Goal: Check status

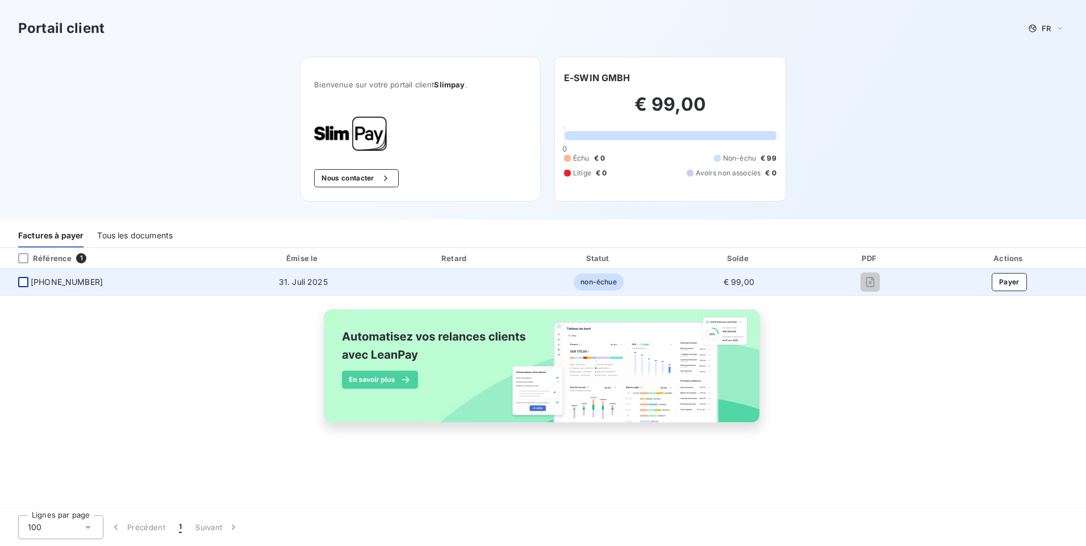
click at [23, 283] on div at bounding box center [23, 282] width 10 height 10
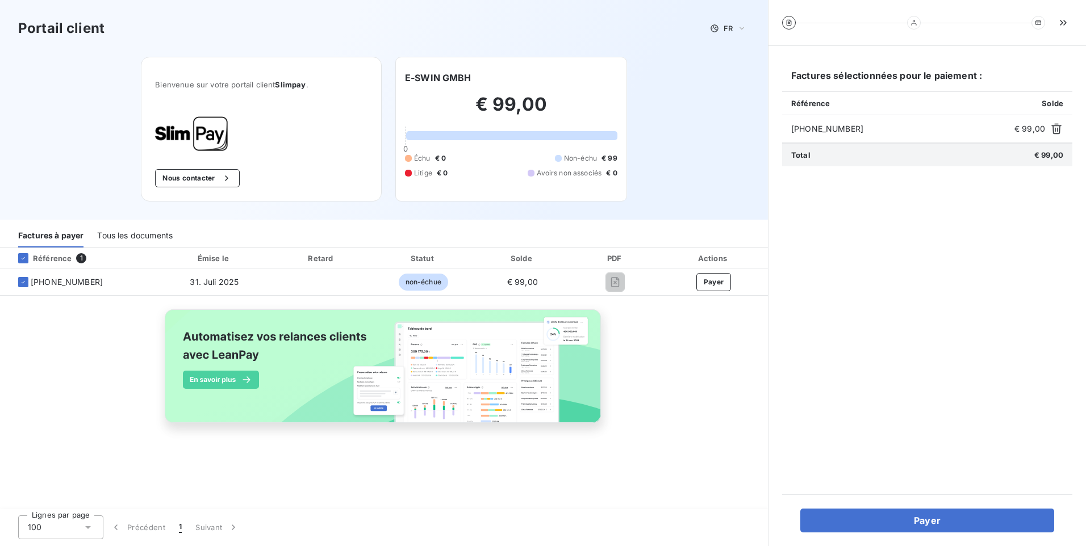
drag, startPoint x: 729, startPoint y: 341, endPoint x: 684, endPoint y: 316, distance: 51.6
click at [729, 341] on div "Référence 1 Émise le Retard Statut Solde PDF Actions [PHONE_NUMBER] 31. Juli 20…" at bounding box center [384, 349] width 768 height 202
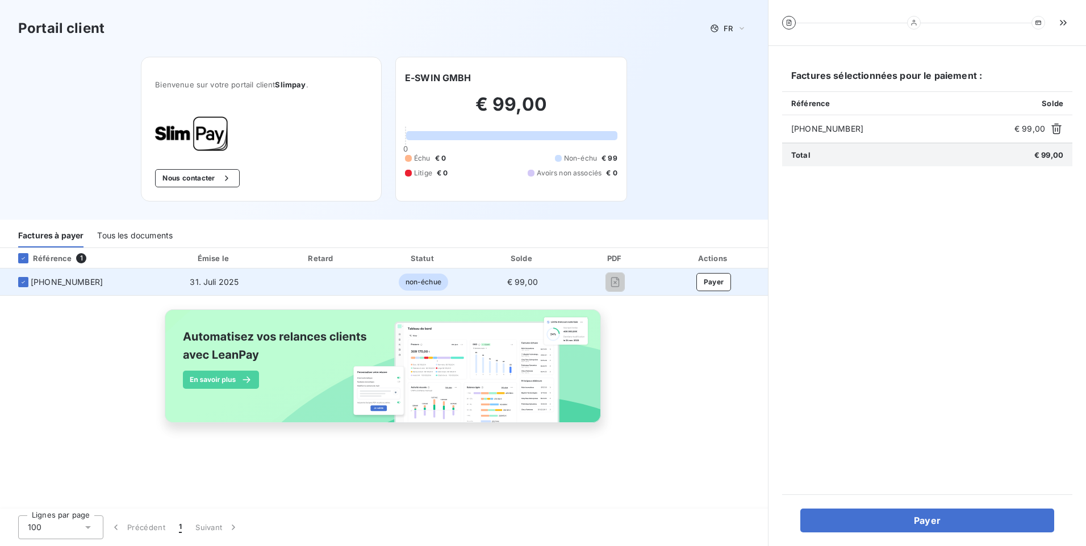
click at [58, 281] on span "[PHONE_NUMBER]" at bounding box center [67, 282] width 72 height 11
click at [713, 281] on button "Payer" at bounding box center [713, 282] width 35 height 18
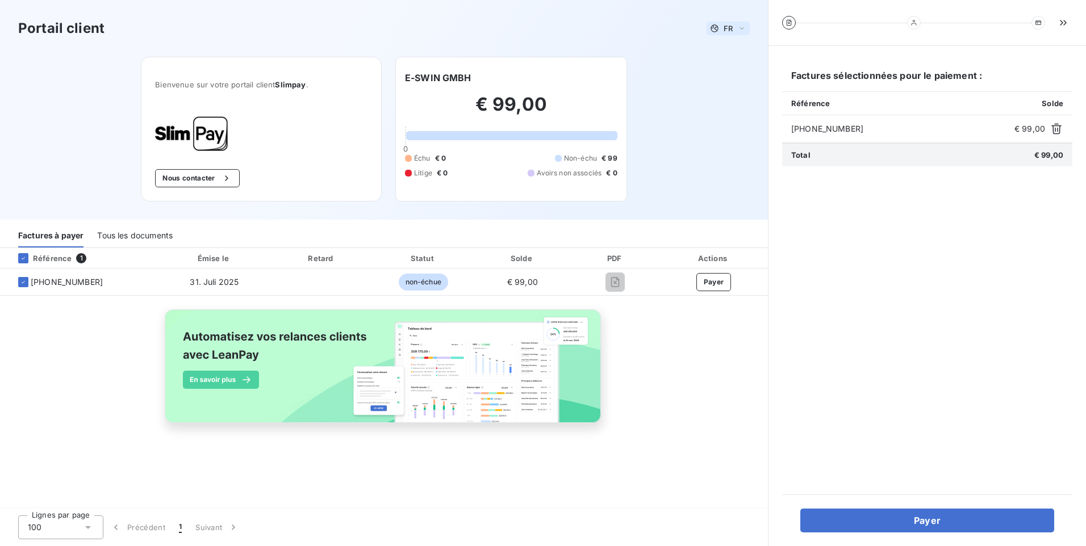
click at [742, 27] on icon at bounding box center [741, 28] width 9 height 11
click at [706, 354] on div "Référence 1 Émise le Retard Statut Solde PDF Actions [PHONE_NUMBER] 31. Juli 20…" at bounding box center [384, 349] width 768 height 202
click at [672, 343] on div "Référence 1 Émise le Retard Statut Solde PDF Actions [PHONE_NUMBER] 31. Juli 20…" at bounding box center [384, 349] width 768 height 202
drag, startPoint x: 507, startPoint y: 496, endPoint x: 674, endPoint y: 491, distance: 167.0
click at [509, 496] on div "Référence 1 Émise le Retard Statut Solde PDF Actions [PHONE_NUMBER] 31. Juli 20…" at bounding box center [384, 379] width 768 height 262
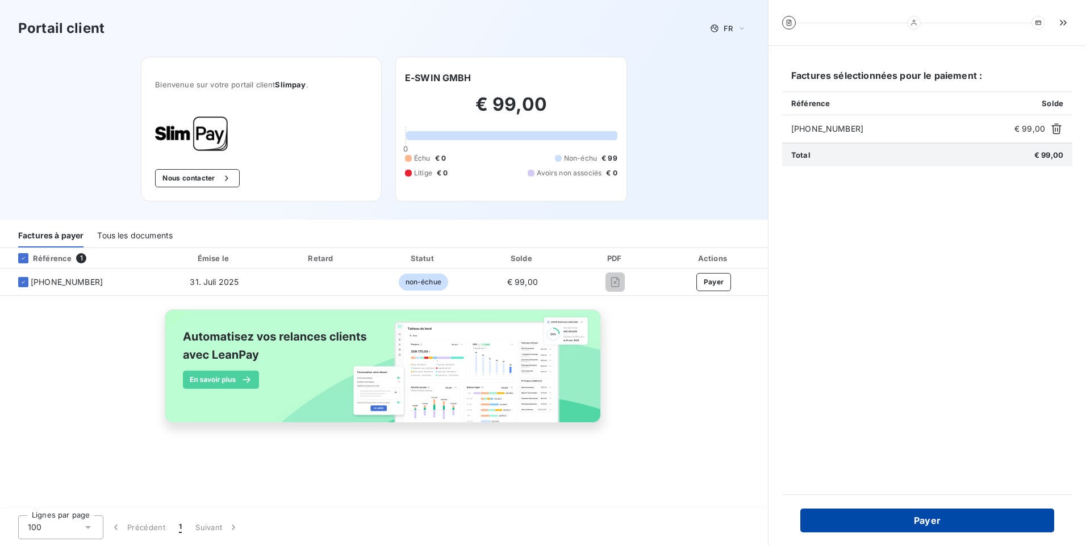
click at [923, 519] on button "Payer" at bounding box center [927, 521] width 254 height 24
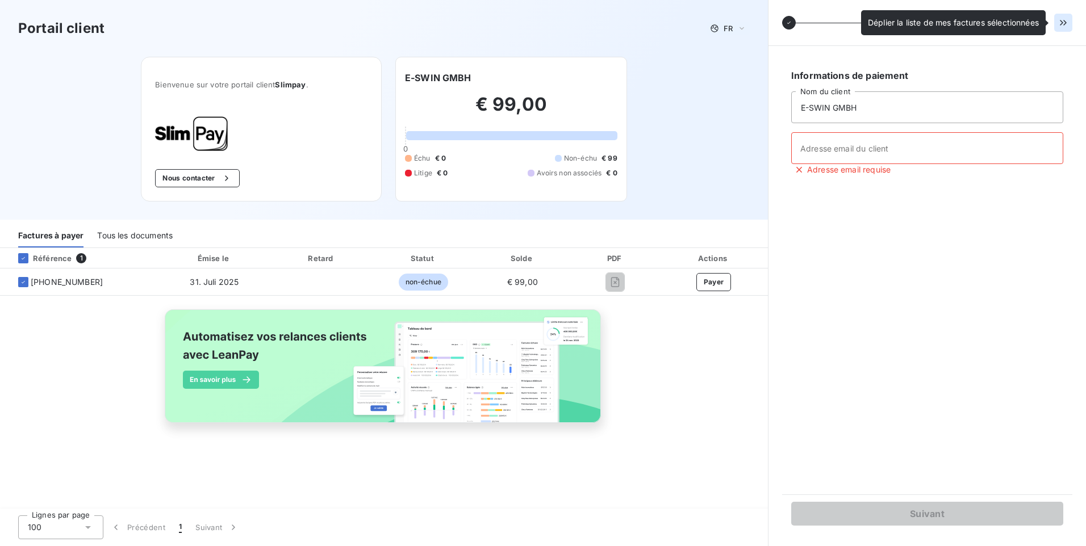
click at [1061, 22] on icon "button" at bounding box center [1062, 22] width 11 height 11
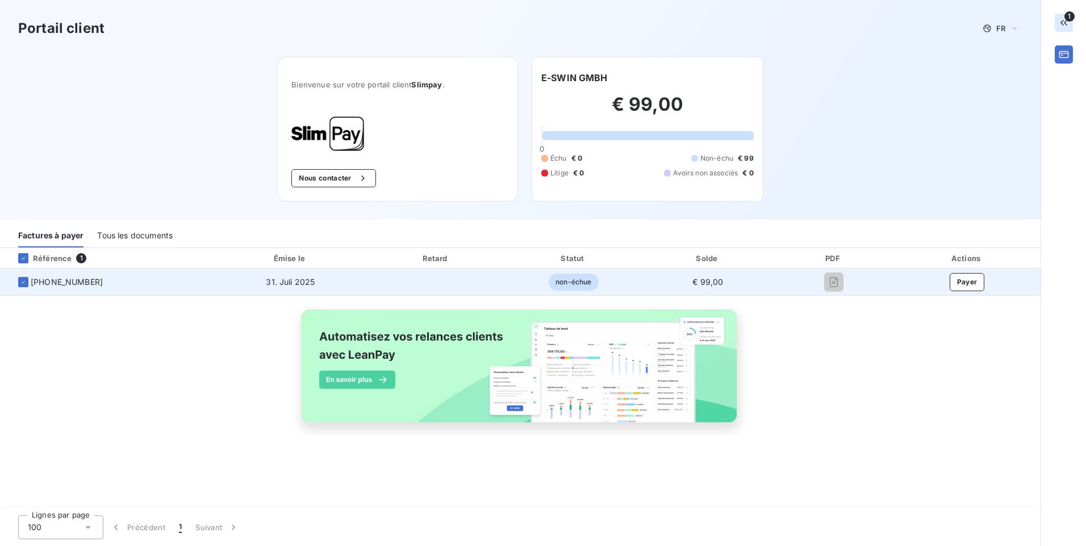
click at [570, 281] on span "non-échue" at bounding box center [573, 282] width 49 height 17
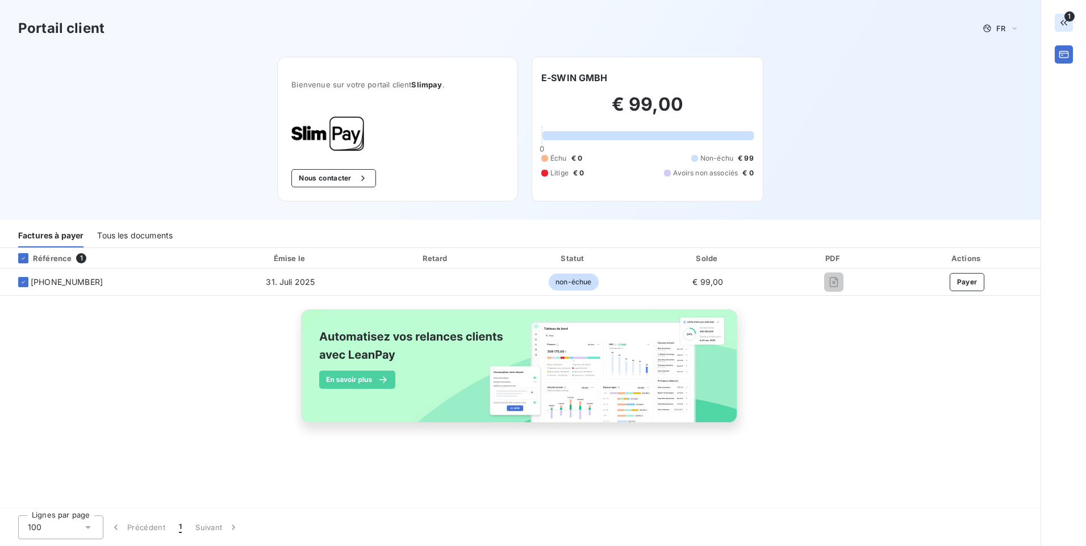
click at [79, 257] on span "1" at bounding box center [81, 258] width 10 height 10
click at [808, 365] on div "Référence 1 Émise le Retard Statut Solde PDF Actions [PHONE_NUMBER] 31. Juli 20…" at bounding box center [520, 349] width 1040 height 202
click at [1061, 52] on icon "button" at bounding box center [1063, 54] width 11 height 11
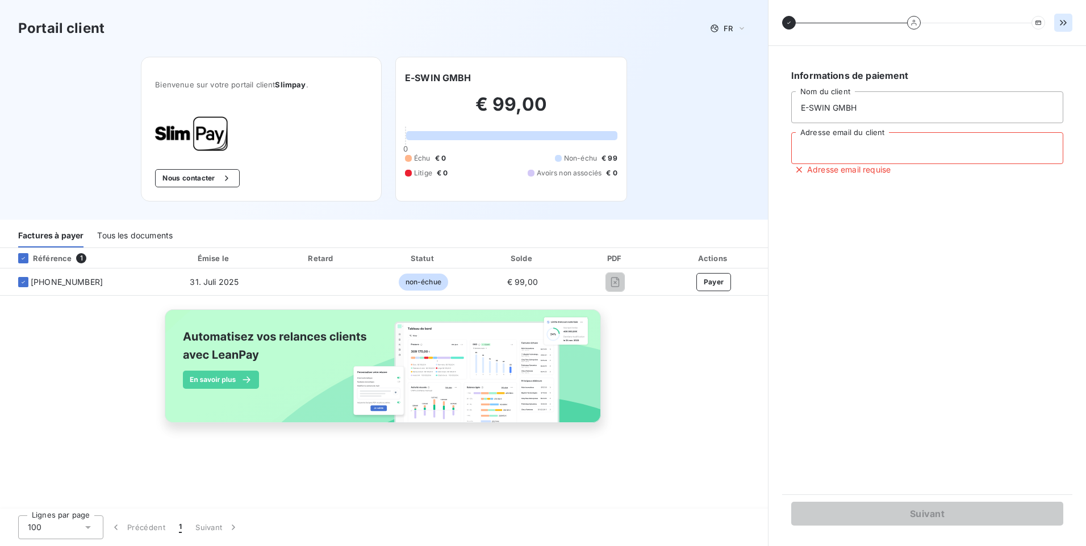
click at [815, 145] on input "Adresse email du client" at bounding box center [927, 148] width 272 height 32
click at [882, 249] on div "Informations de paiement E-SWIN GMBH Nom du client Adresse email du client Adre…" at bounding box center [927, 270] width 290 height 421
click at [1038, 21] on icon at bounding box center [1038, 22] width 6 height 4
